Goal: Book appointment/travel/reservation

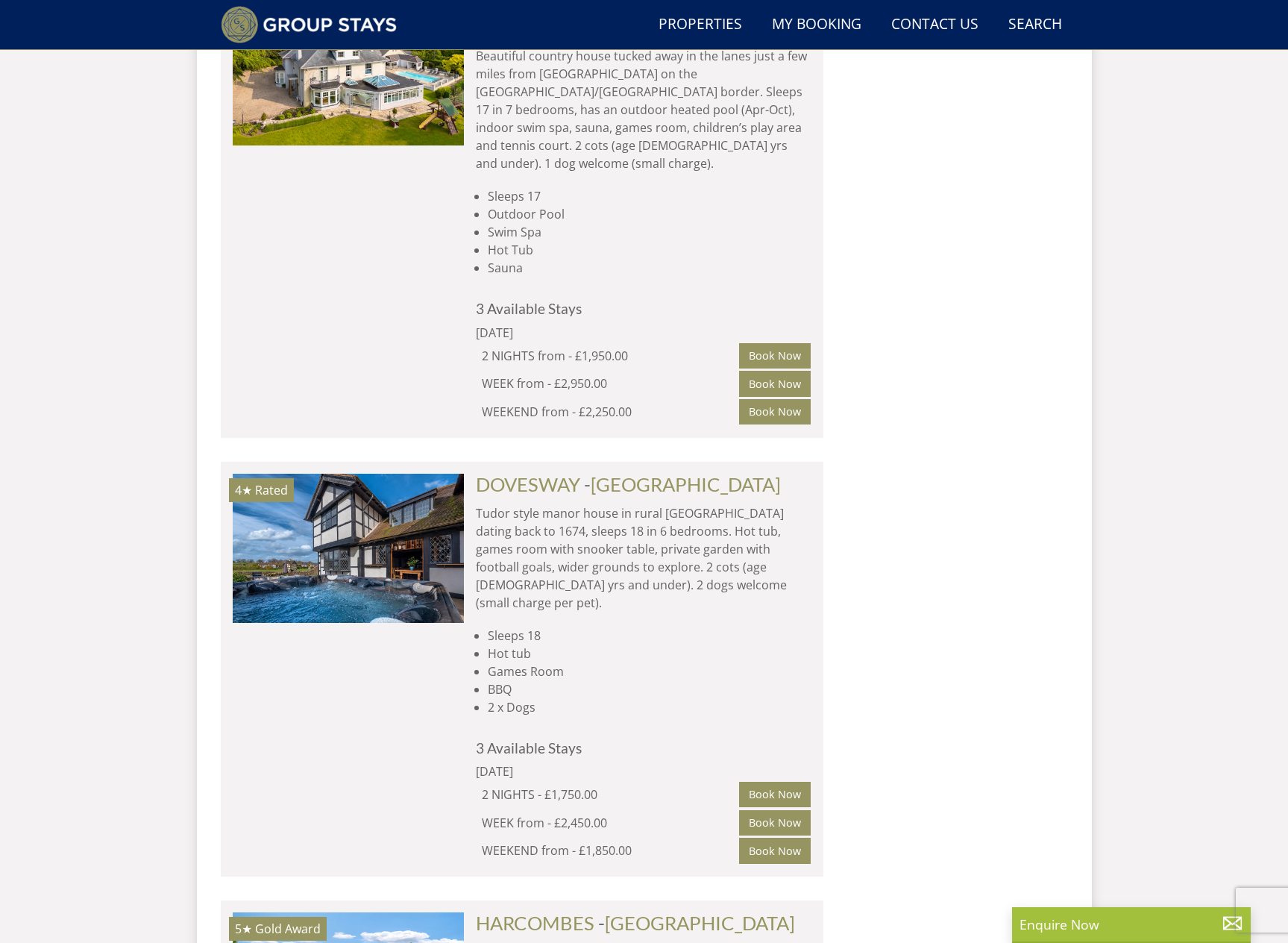
scroll to position [2910, 0]
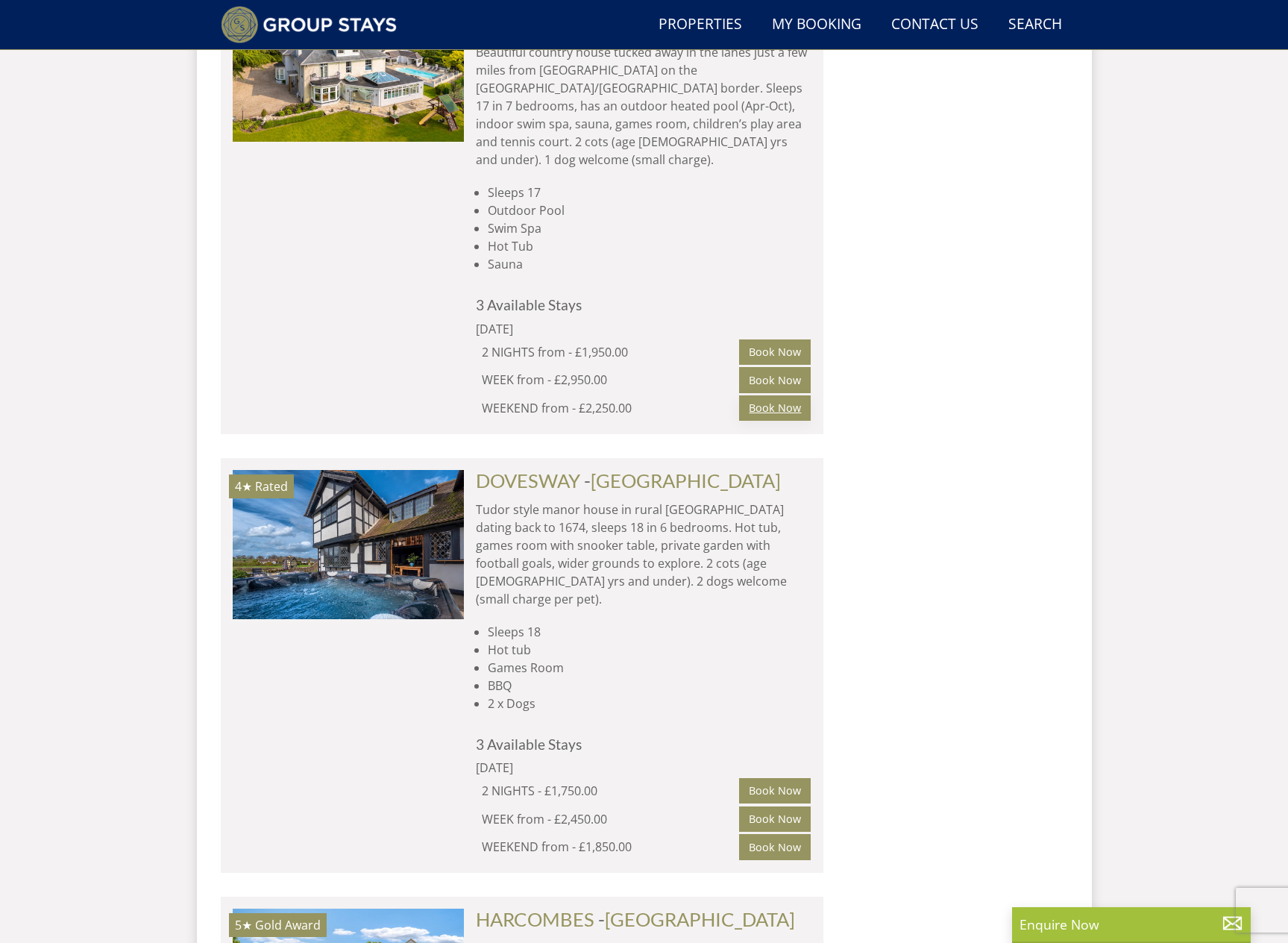
click at [787, 395] on link "Book Now" at bounding box center [775, 408] width 72 height 25
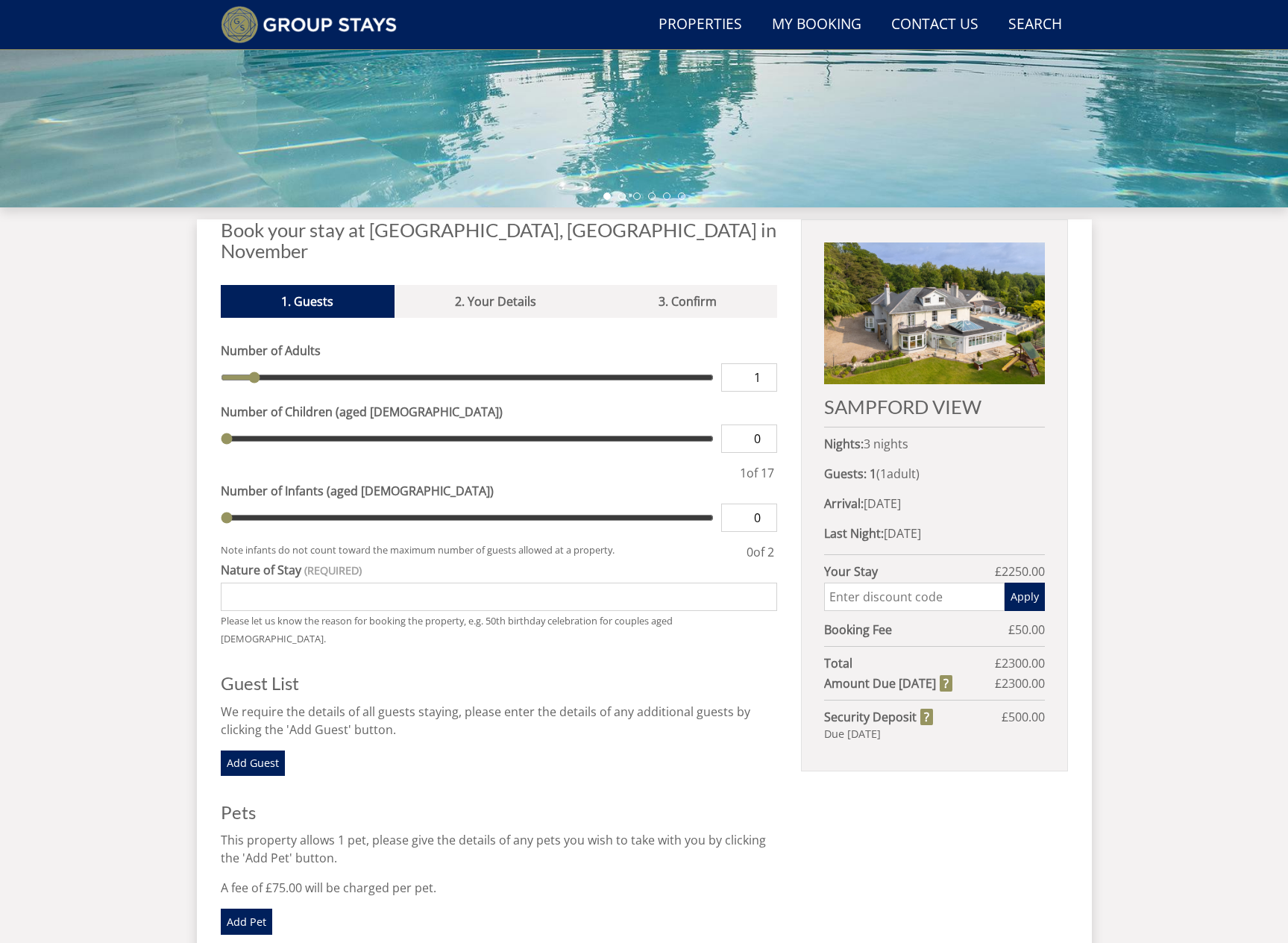
scroll to position [412, 0]
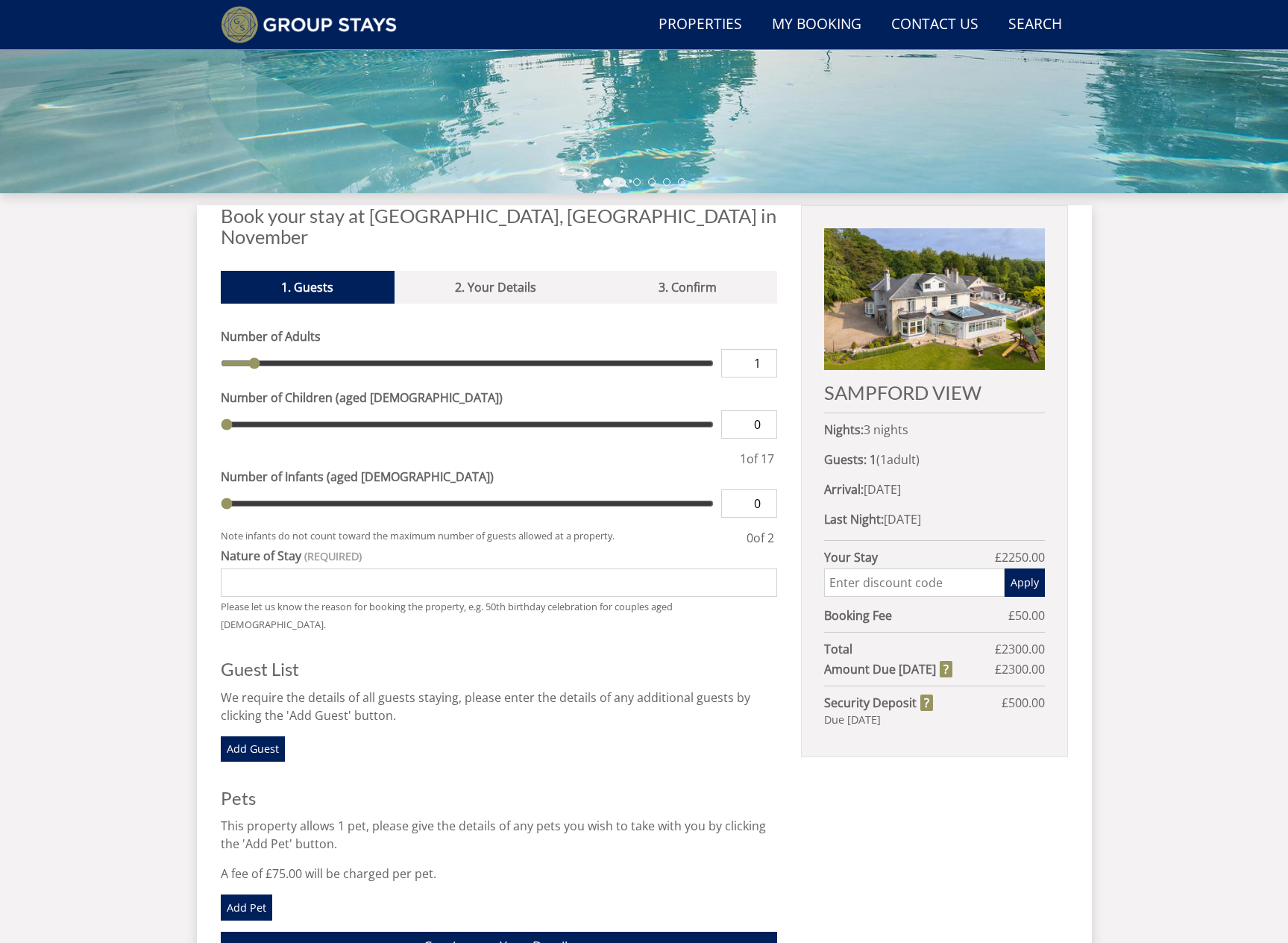
click at [366, 363] on div "Number of Adults 1 Number of Children (aged [DEMOGRAPHIC_DATA]) 0 1 of 17" at bounding box center [500, 397] width 558 height 140
type input "2"
type input "3"
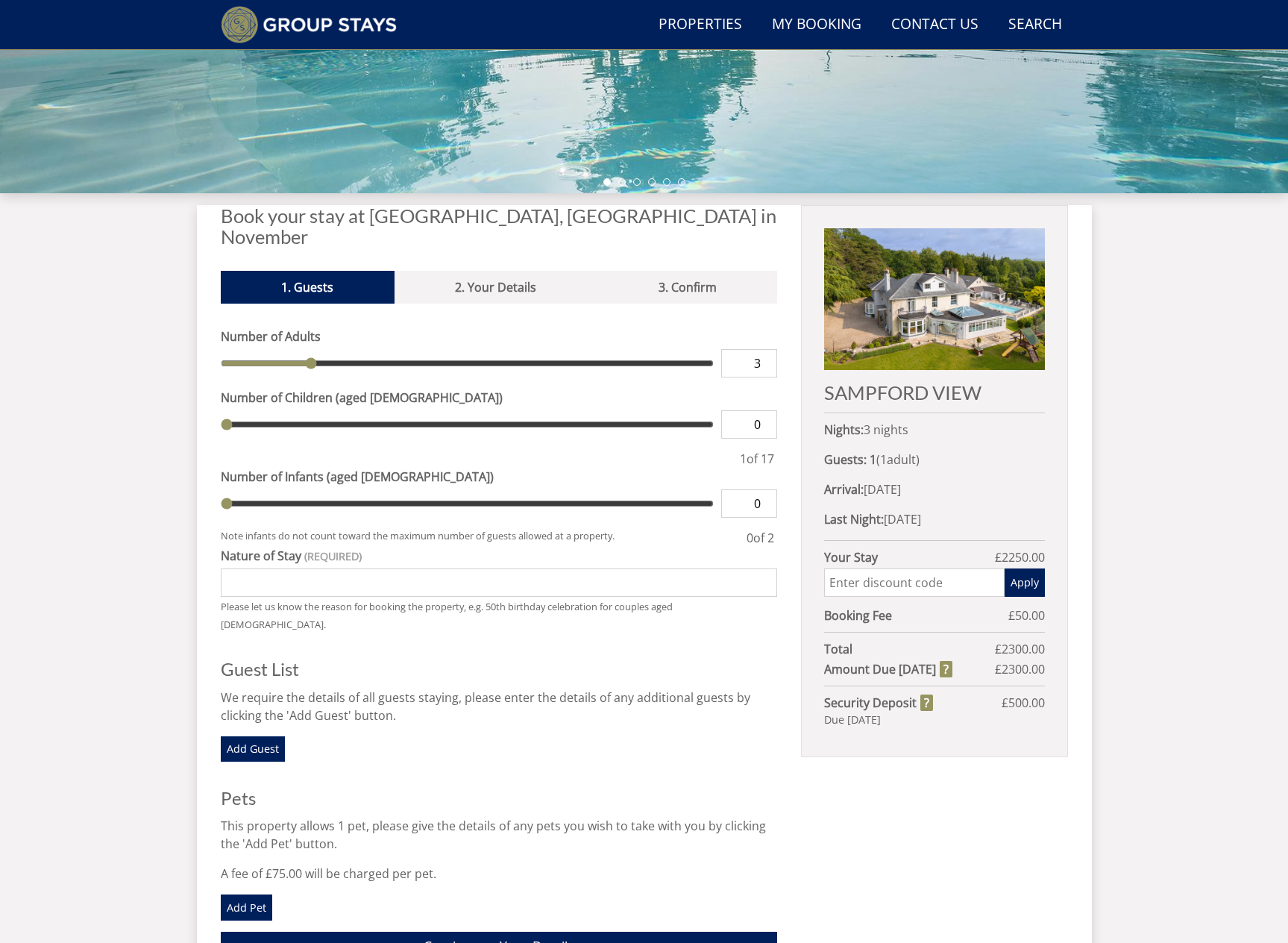
type input "4"
type input "5"
type input "7"
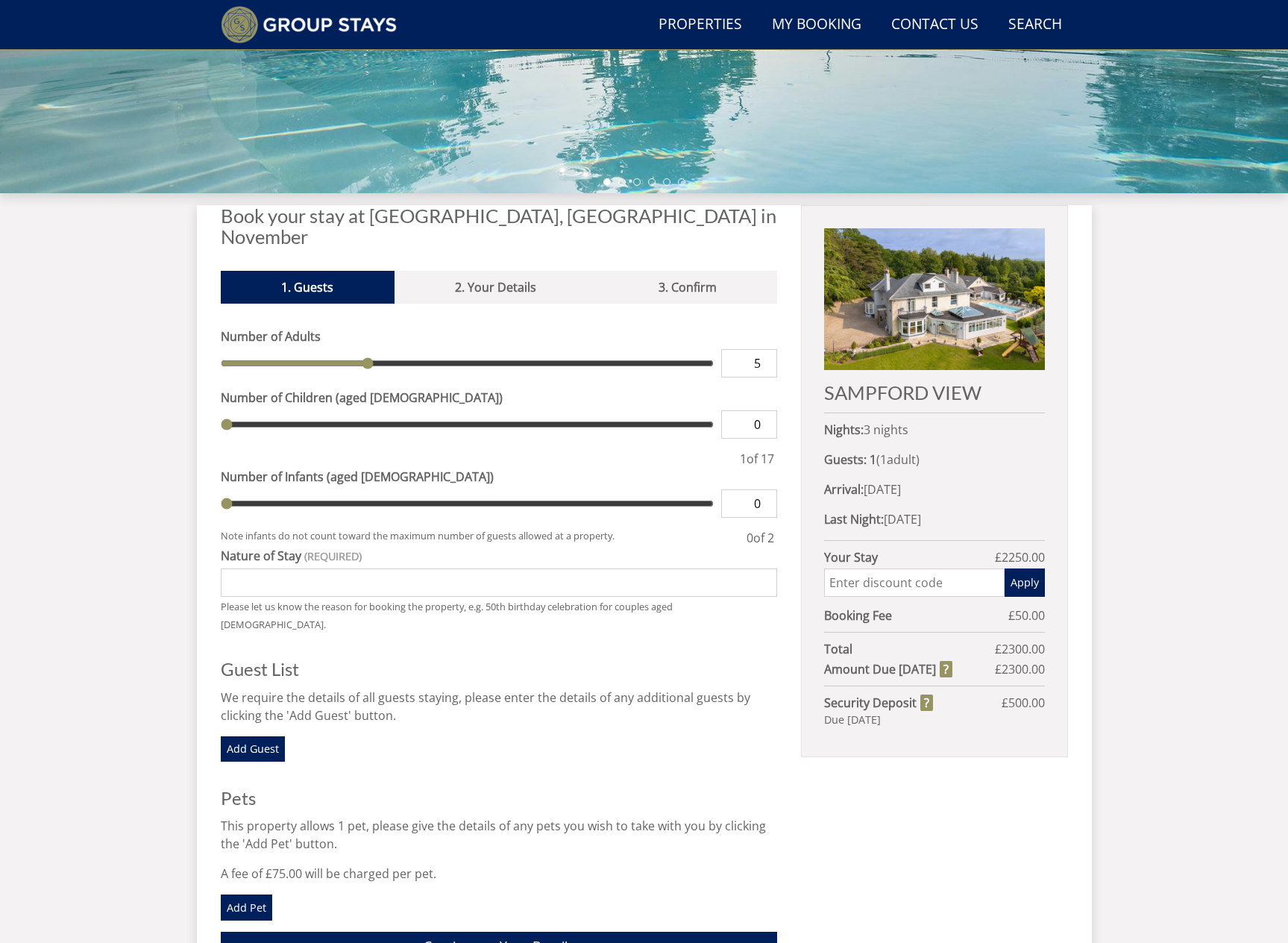
type input "7"
type input "9"
type input "10"
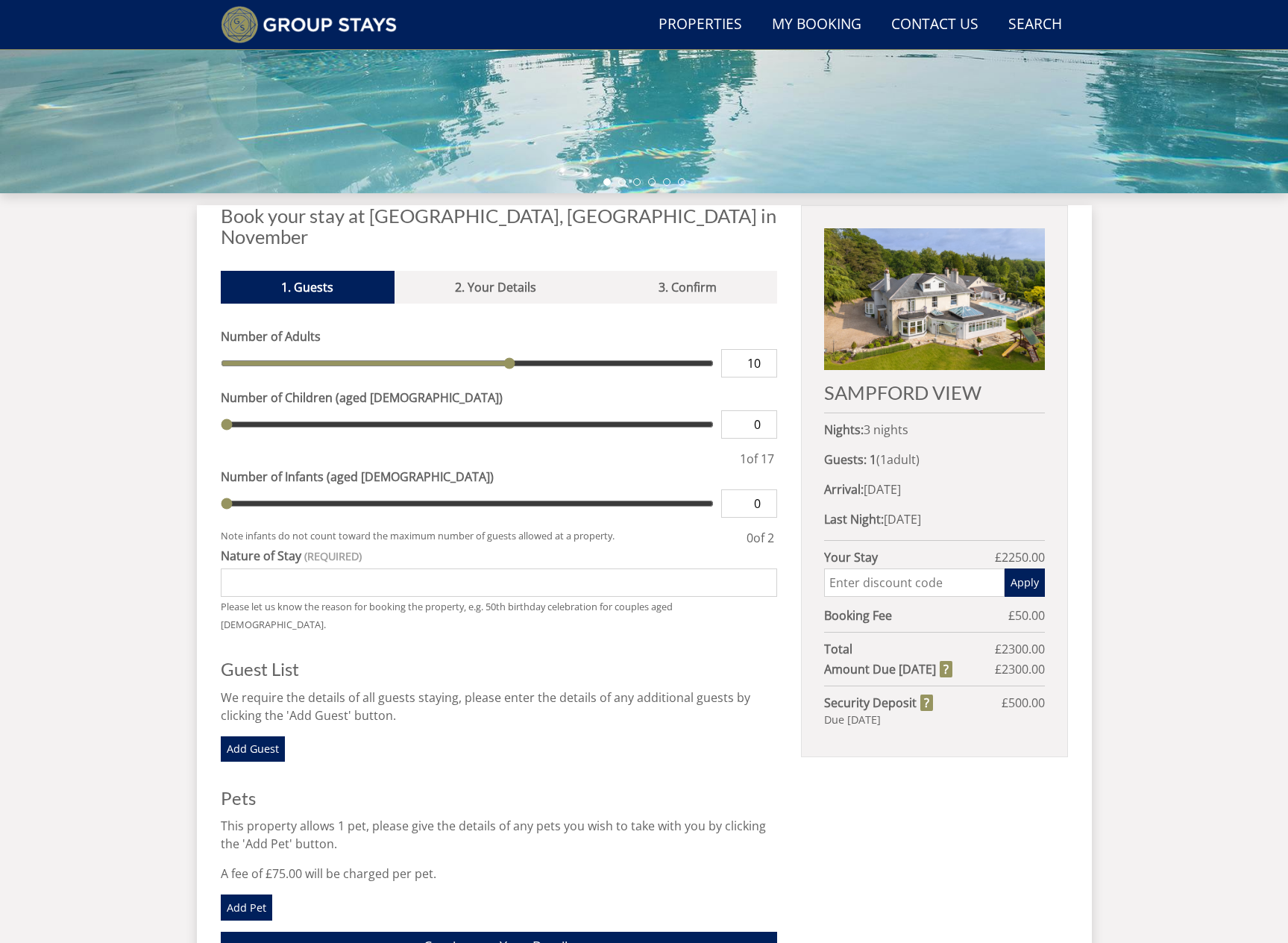
type input "11"
type input "12"
type input "13"
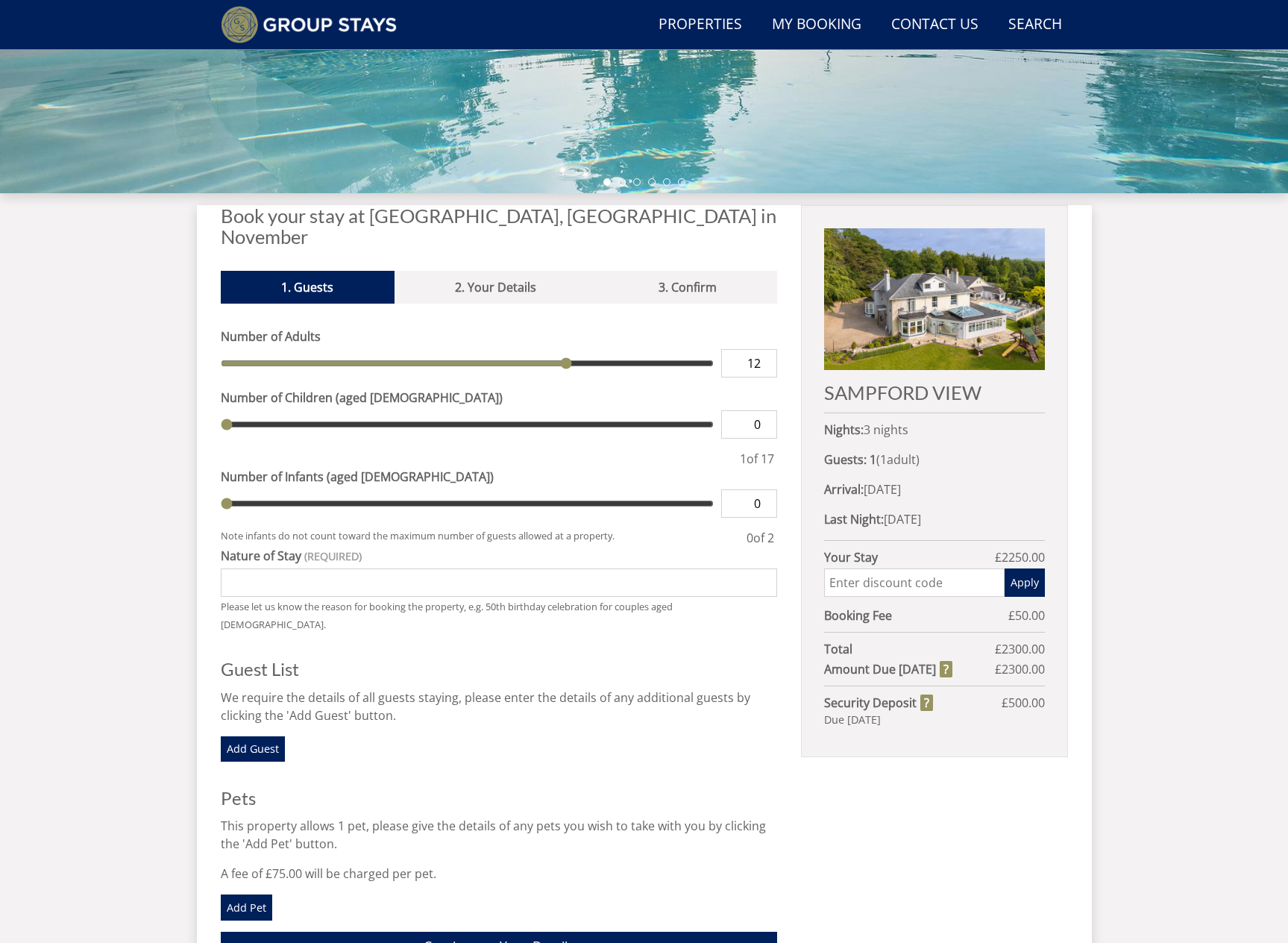
type input "13"
type input "14"
type input "15"
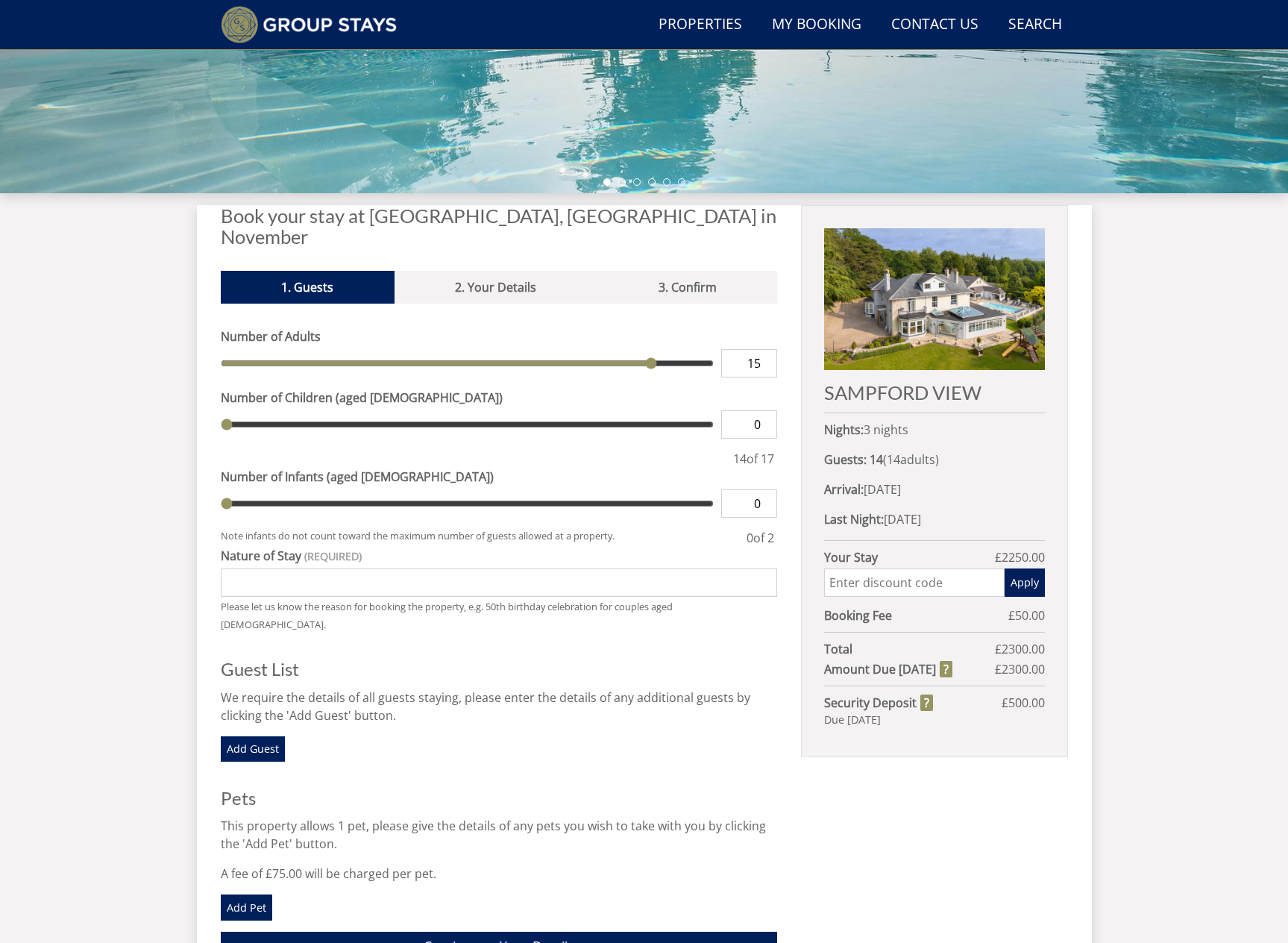
type input "16"
type input "17"
drag, startPoint x: 249, startPoint y: 342, endPoint x: 731, endPoint y: 343, distance: 482.0
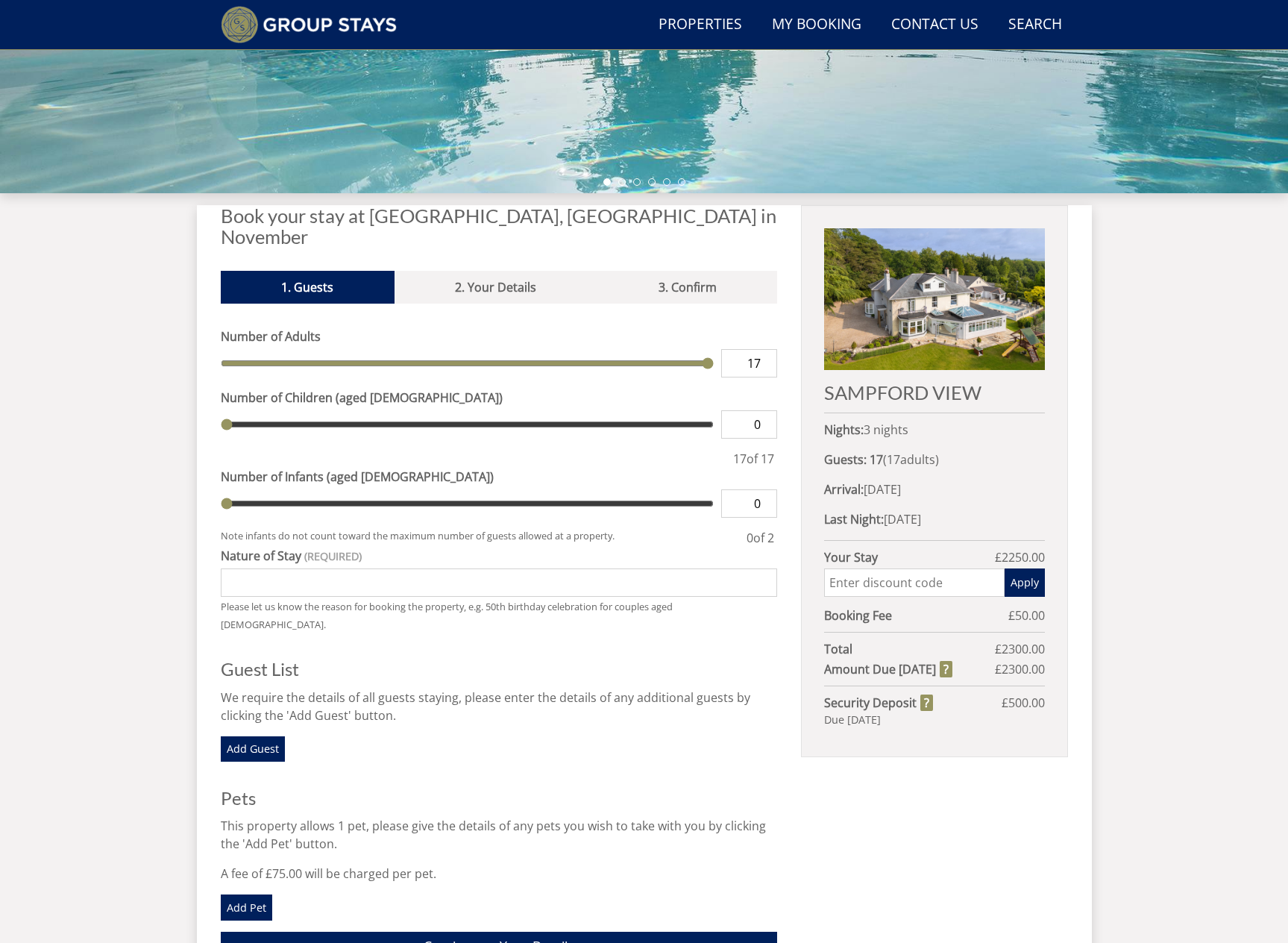
type input "17"
click at [715, 349] on input "range" at bounding box center [468, 363] width 494 height 28
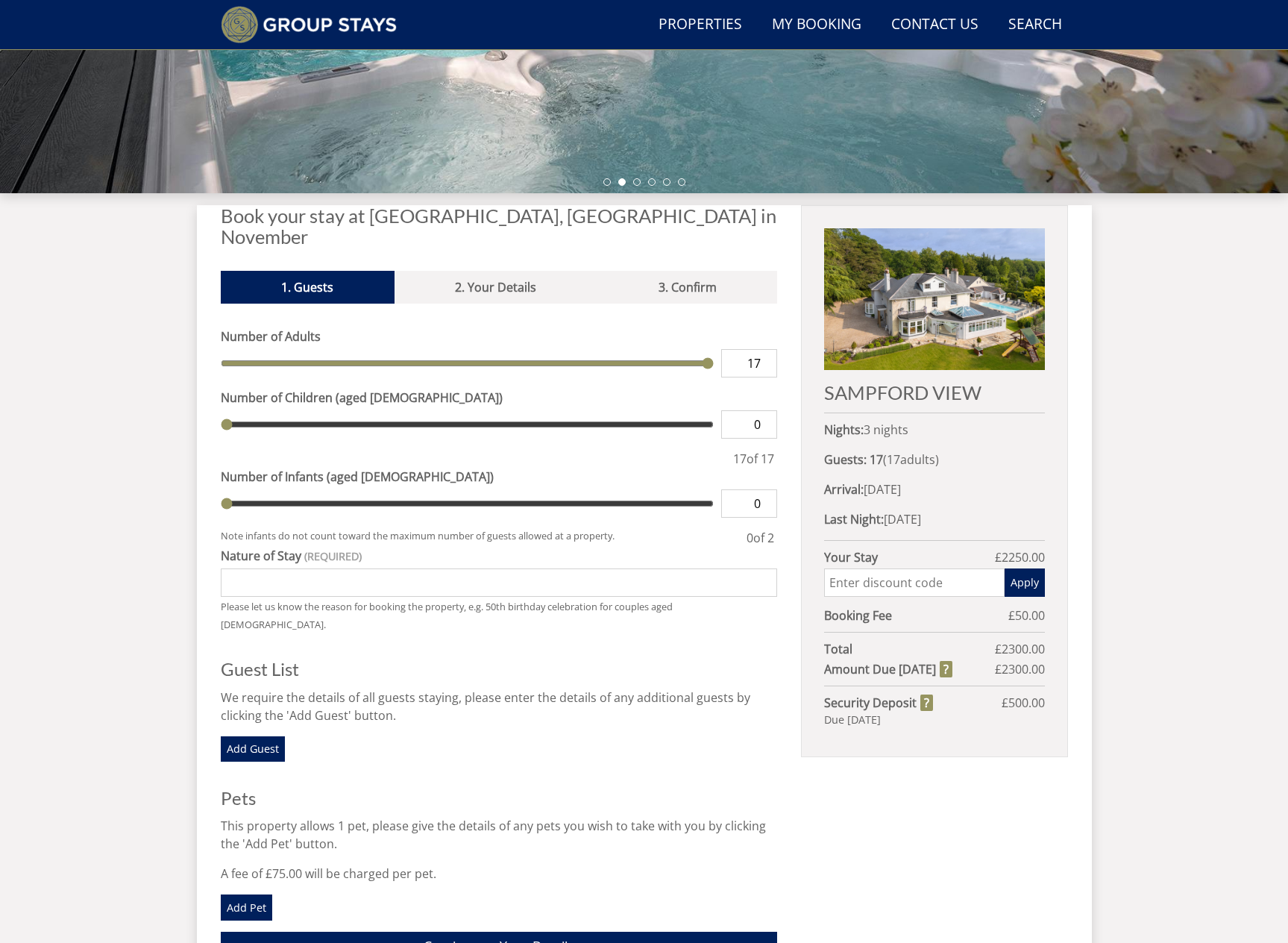
click at [698, 388] on label "Number of Children (aged [DEMOGRAPHIC_DATA])" at bounding box center [500, 397] width 558 height 18
click at [721, 410] on input "0" at bounding box center [749, 424] width 56 height 28
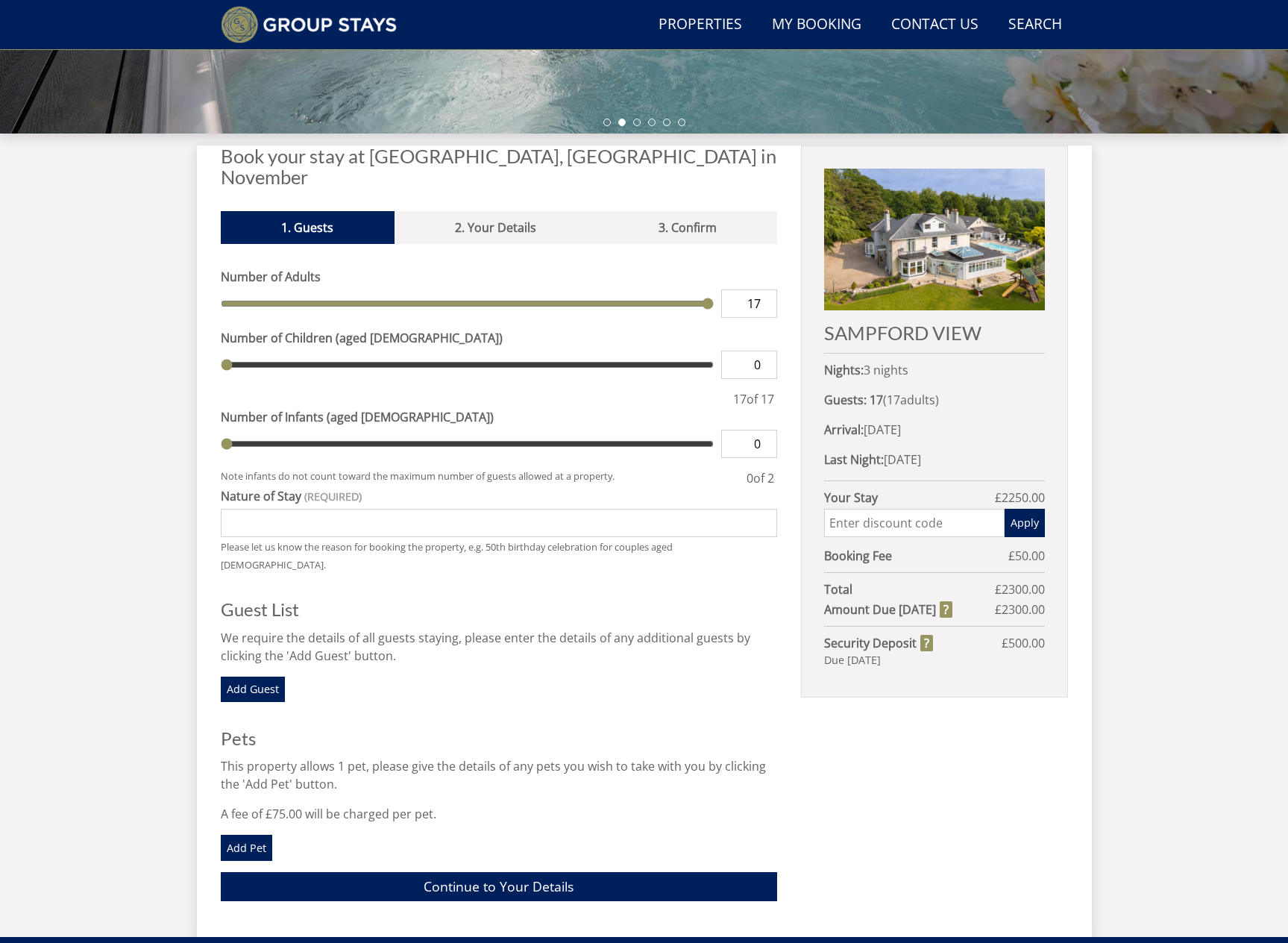
scroll to position [0, 0]
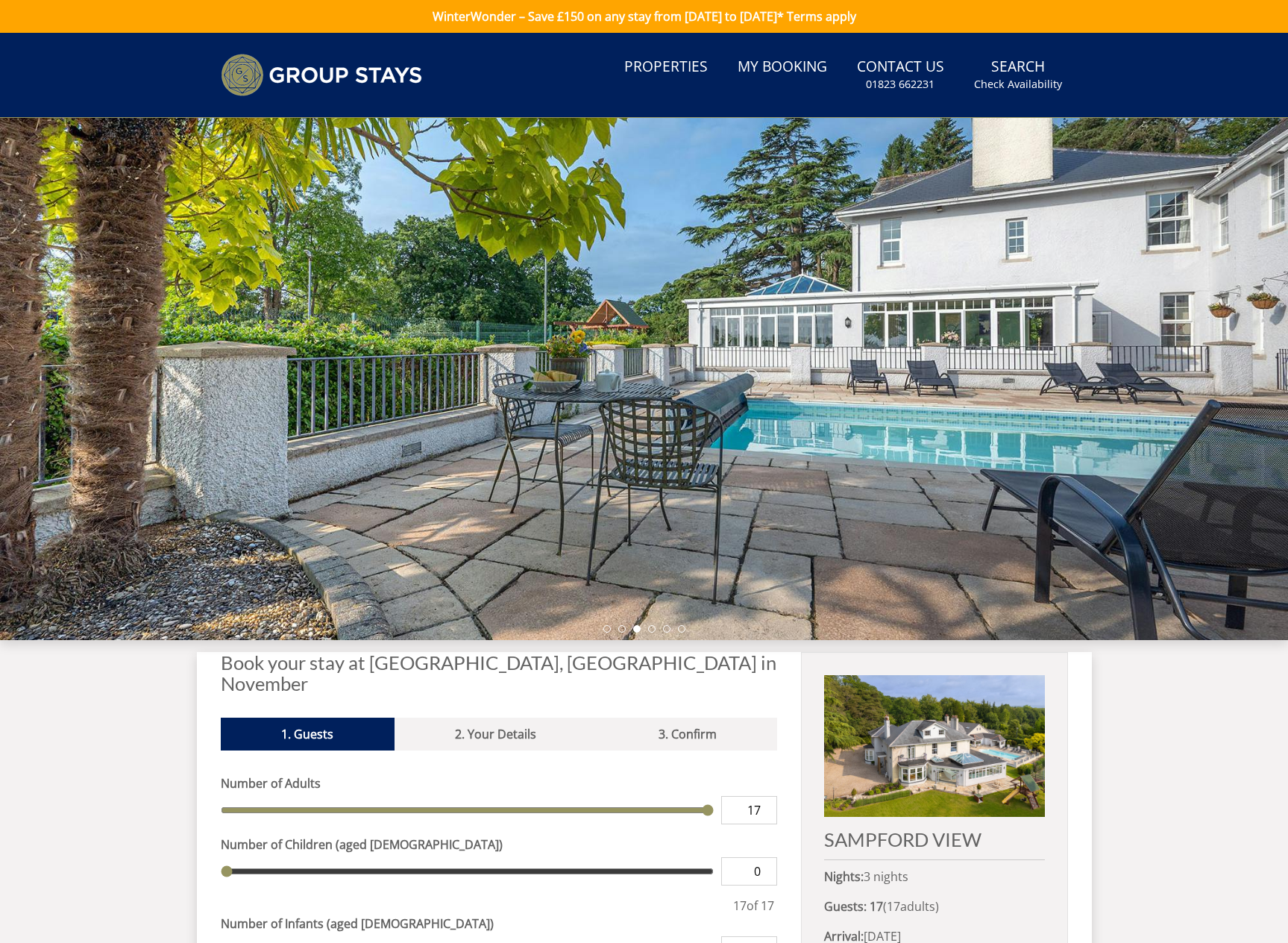
click at [792, 25] on link "WinterWonder – Save £150 on any stay from [DATE] to [DATE]* Terms apply" at bounding box center [644, 16] width 1288 height 33
